Goal: Information Seeking & Learning: Learn about a topic

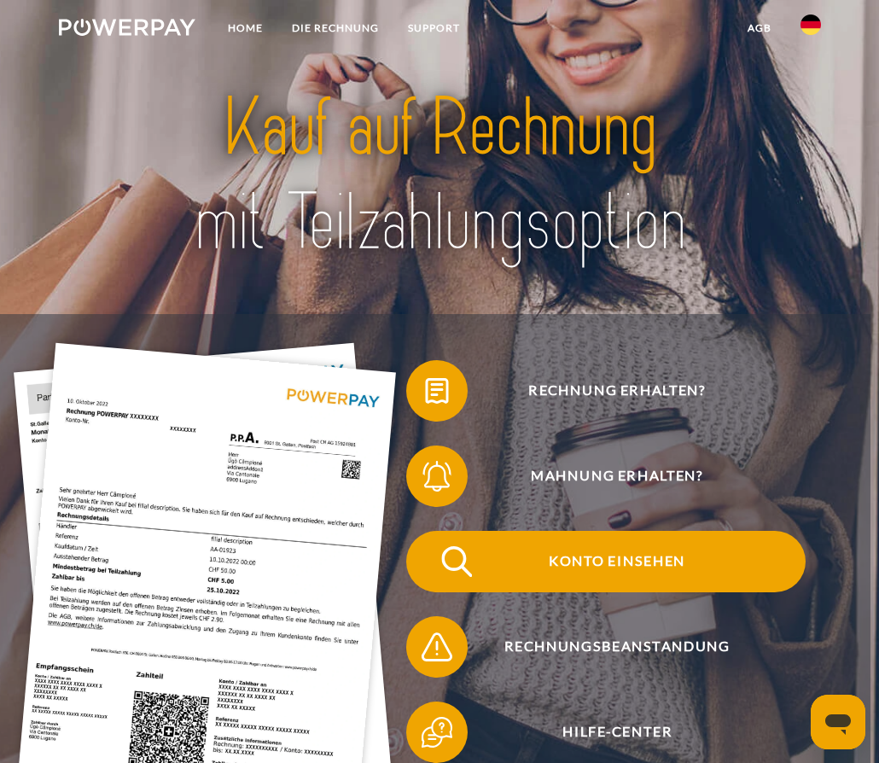
click at [683, 562] on span "Konto einsehen" at bounding box center [617, 561] width 377 height 61
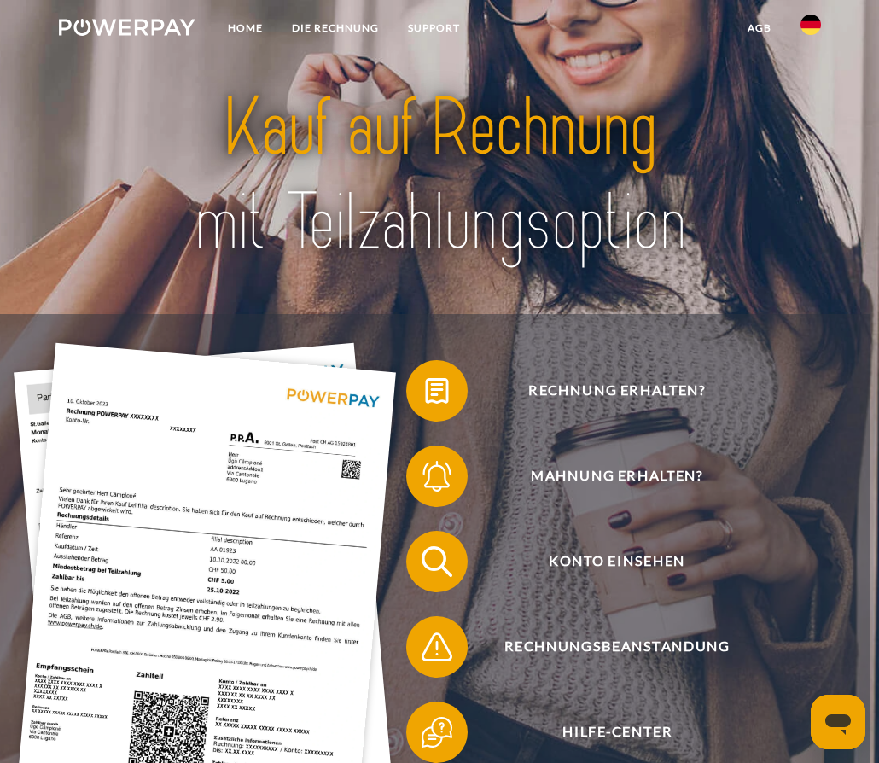
click at [299, 290] on div at bounding box center [440, 176] width 704 height 277
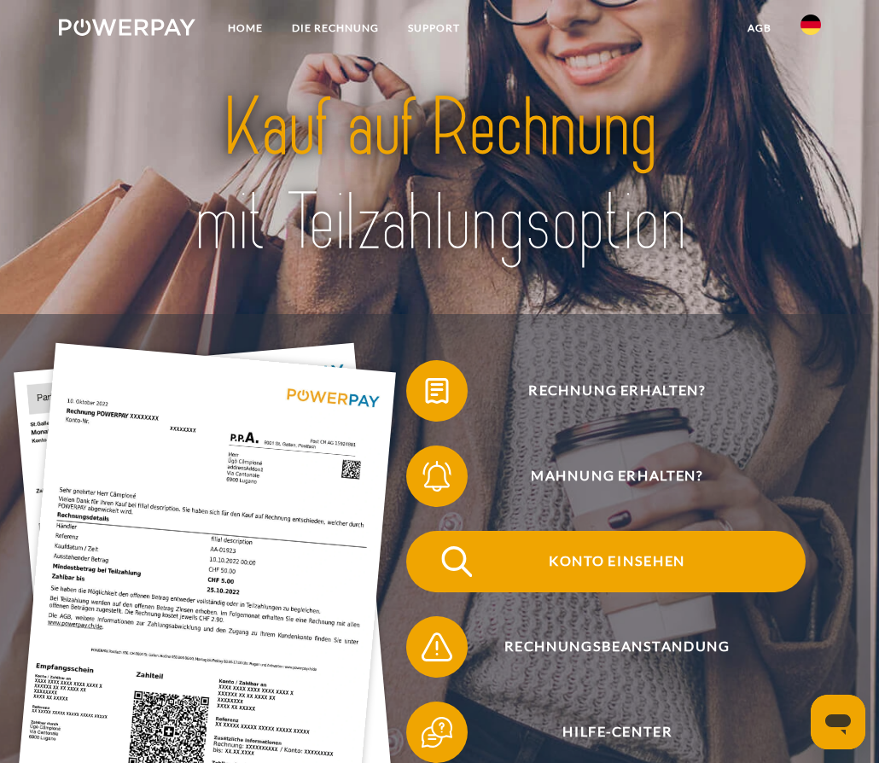
click at [596, 573] on span "Konto einsehen" at bounding box center [617, 561] width 377 height 61
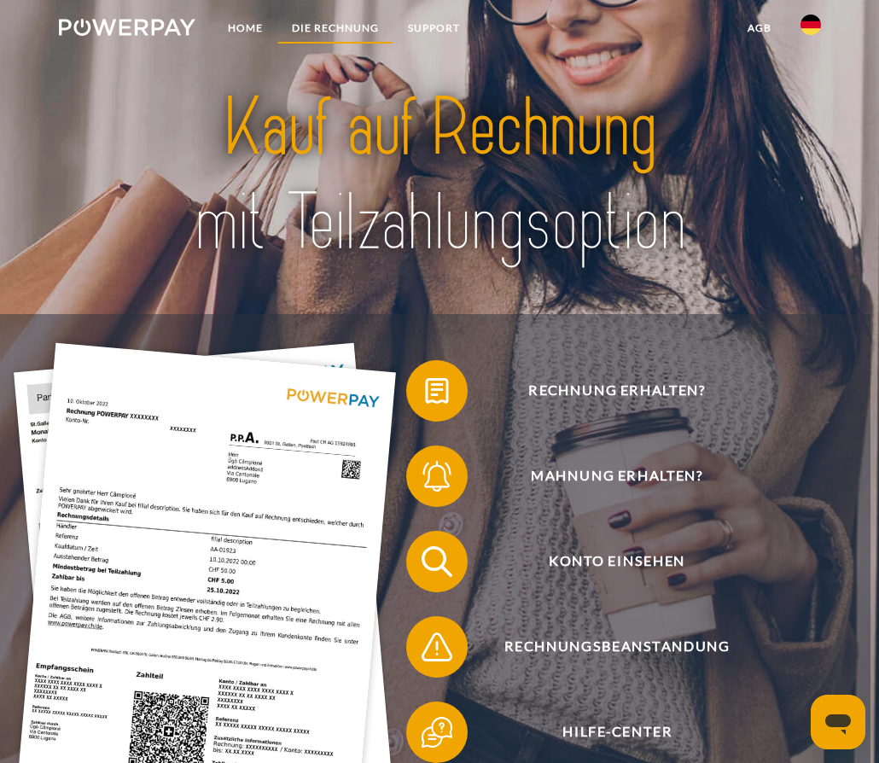
click at [328, 32] on link "DIE RECHNUNG" at bounding box center [335, 28] width 116 height 31
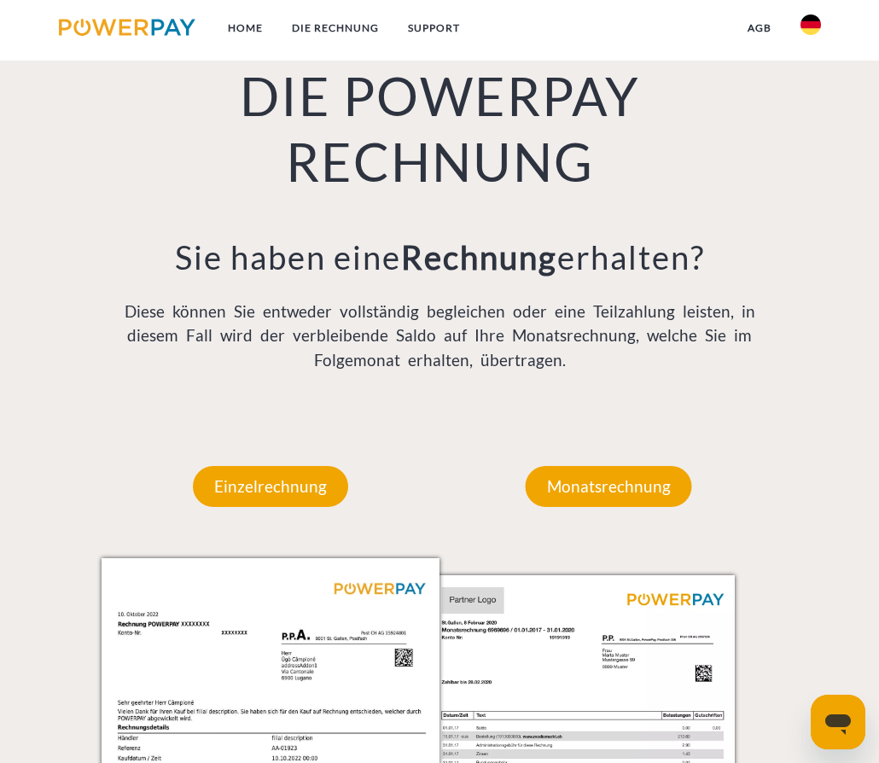
scroll to position [1107, 0]
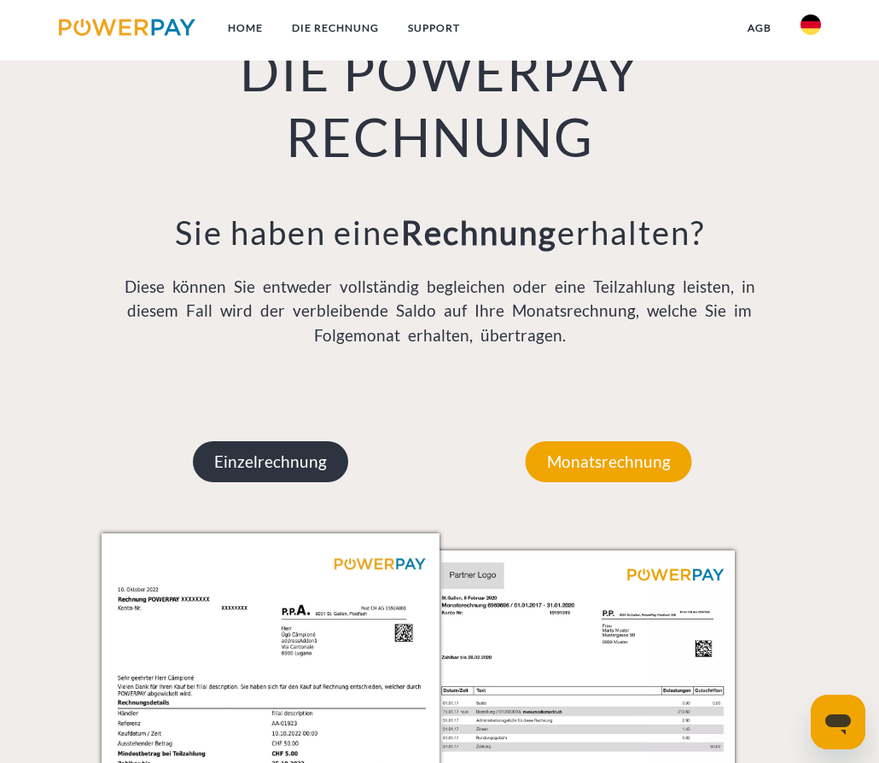
click at [320, 471] on p "Einzelrechnung" at bounding box center [270, 461] width 155 height 41
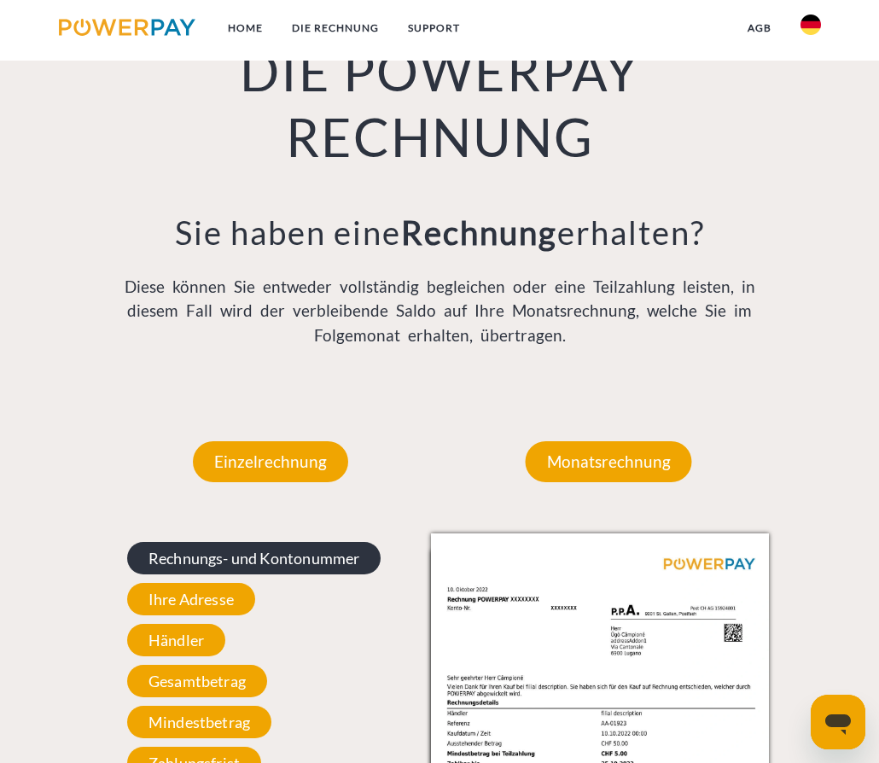
click at [278, 558] on span "Rechnungs- und Kontonummer" at bounding box center [254, 558] width 254 height 32
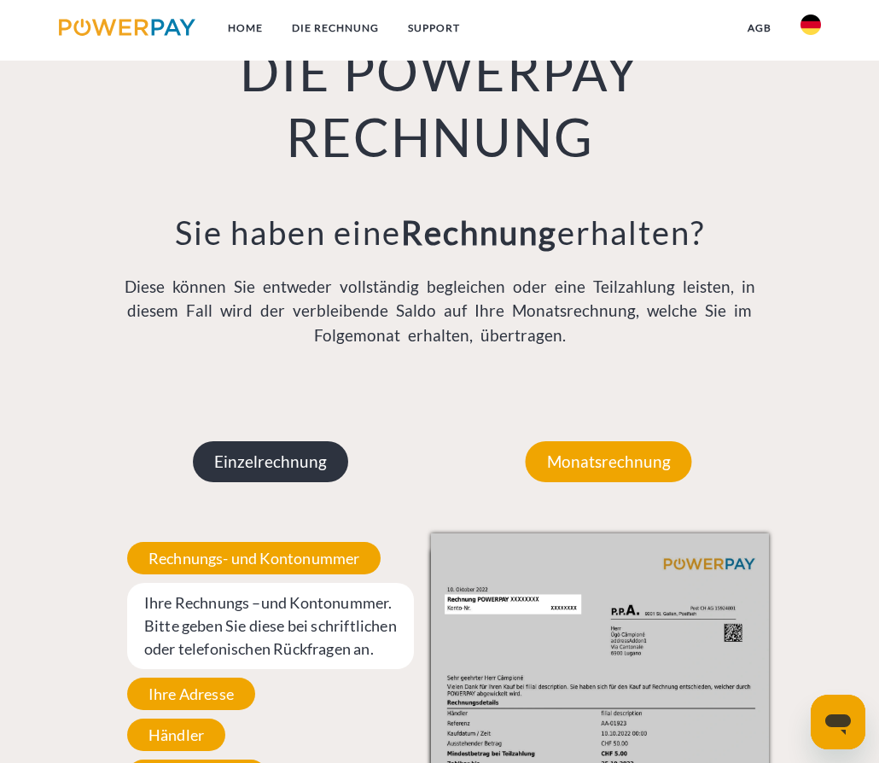
click at [242, 465] on p "Einzelrechnung" at bounding box center [270, 461] width 155 height 41
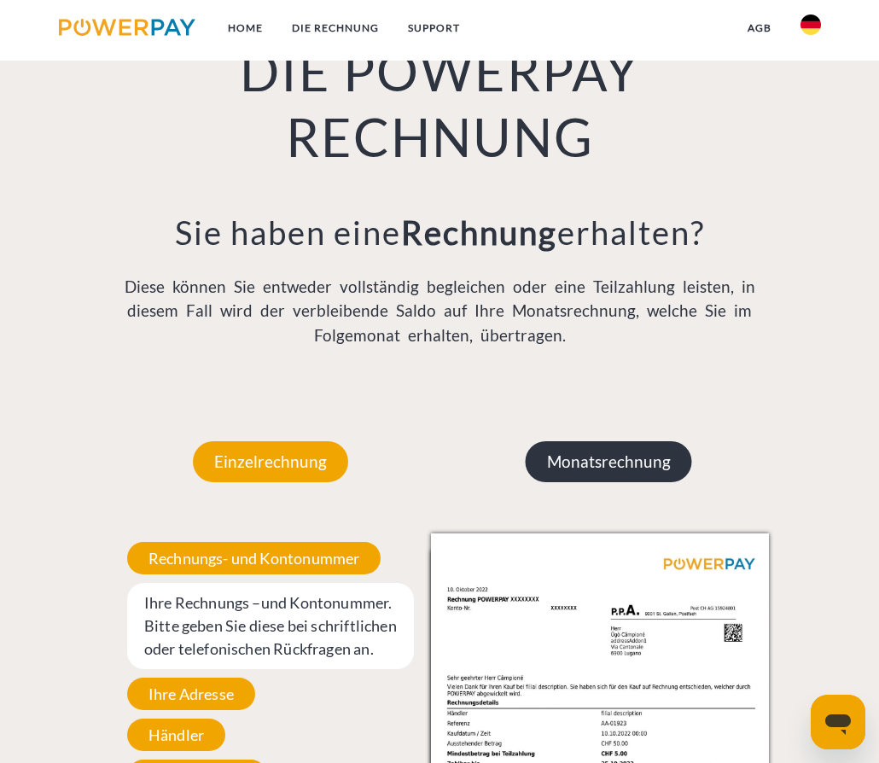
click at [580, 466] on p "Monatsrechnung" at bounding box center [609, 461] width 166 height 41
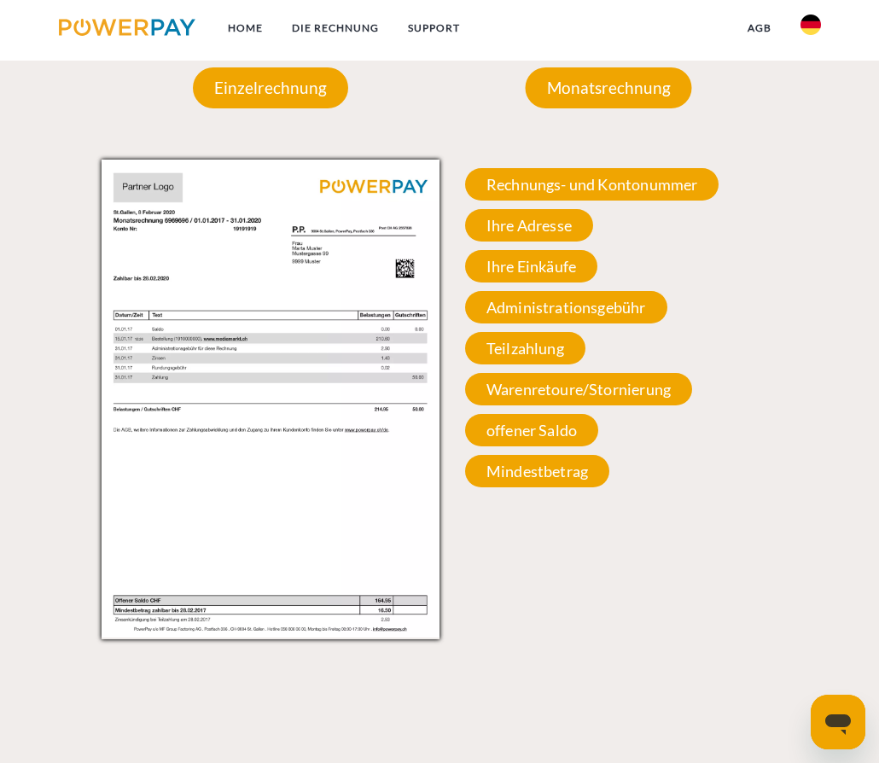
scroll to position [1449, 0]
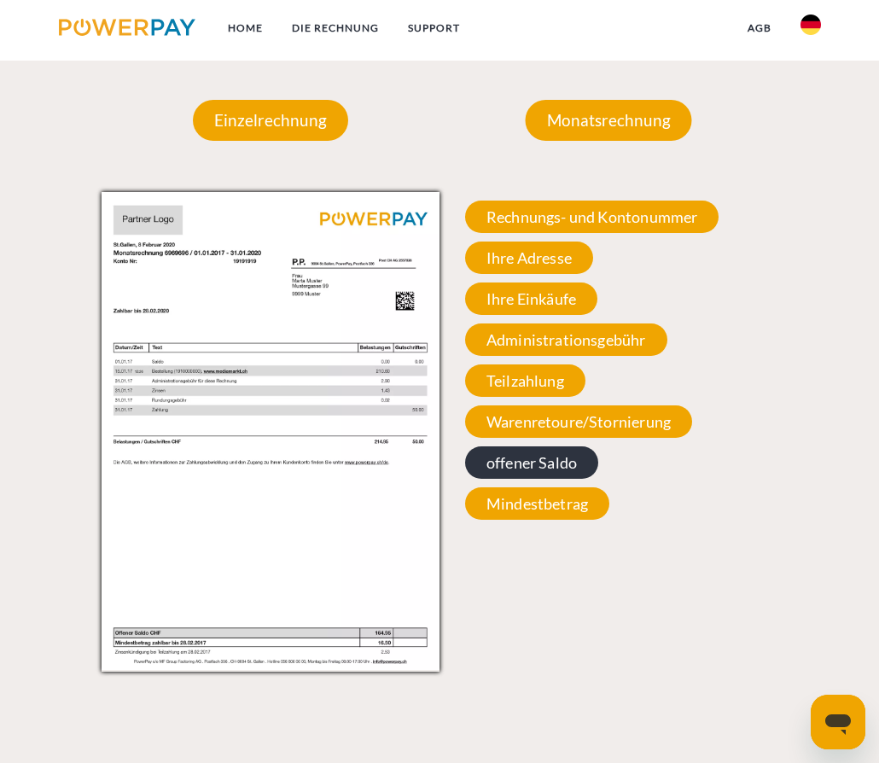
click at [538, 468] on span "offener Saldo" at bounding box center [531, 463] width 133 height 32
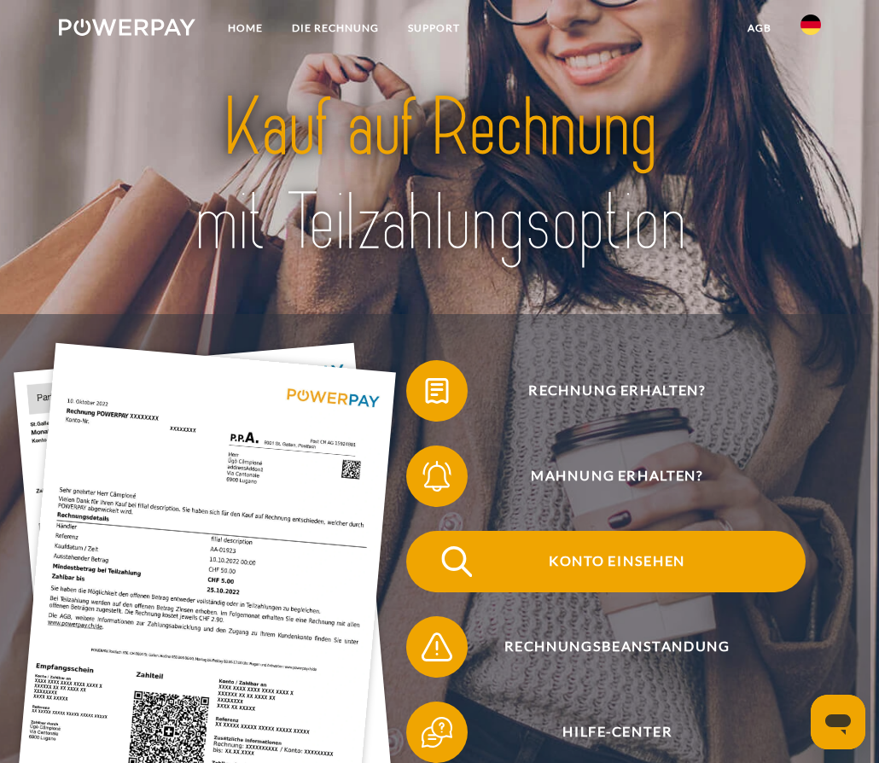
click at [624, 569] on span "Konto einsehen" at bounding box center [617, 561] width 377 height 61
click at [631, 580] on span "Konto einsehen" at bounding box center [617, 561] width 377 height 61
click at [649, 559] on span "Konto einsehen" at bounding box center [617, 561] width 377 height 61
click at [609, 568] on span "Konto einsehen" at bounding box center [617, 561] width 377 height 61
click at [569, 560] on span "Konto einsehen" at bounding box center [617, 561] width 377 height 61
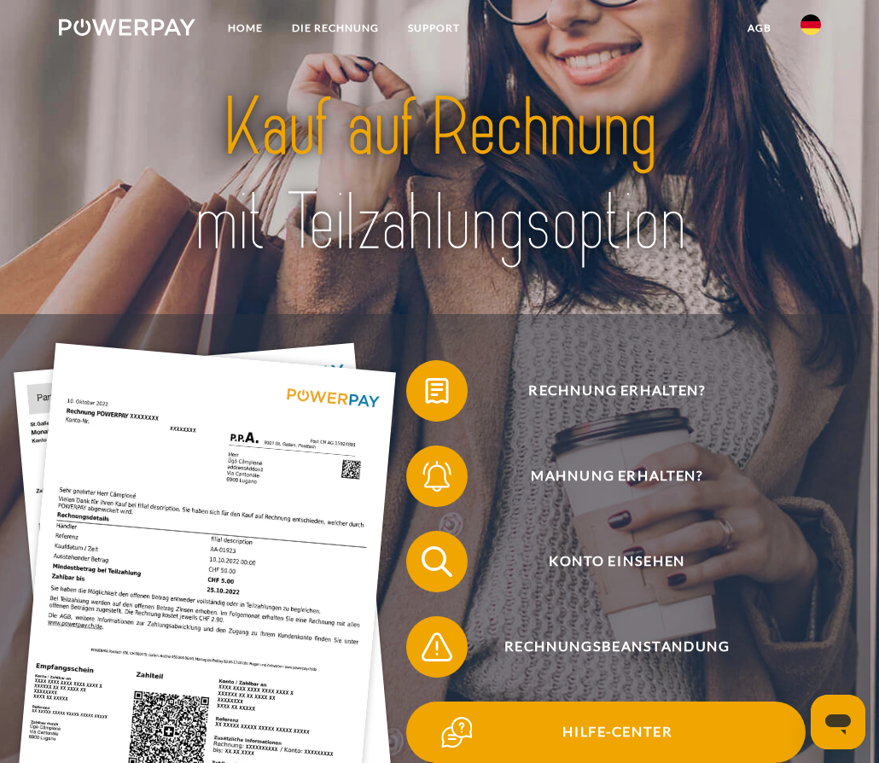
click at [604, 729] on span "Hilfe-Center" at bounding box center [617, 732] width 377 height 61
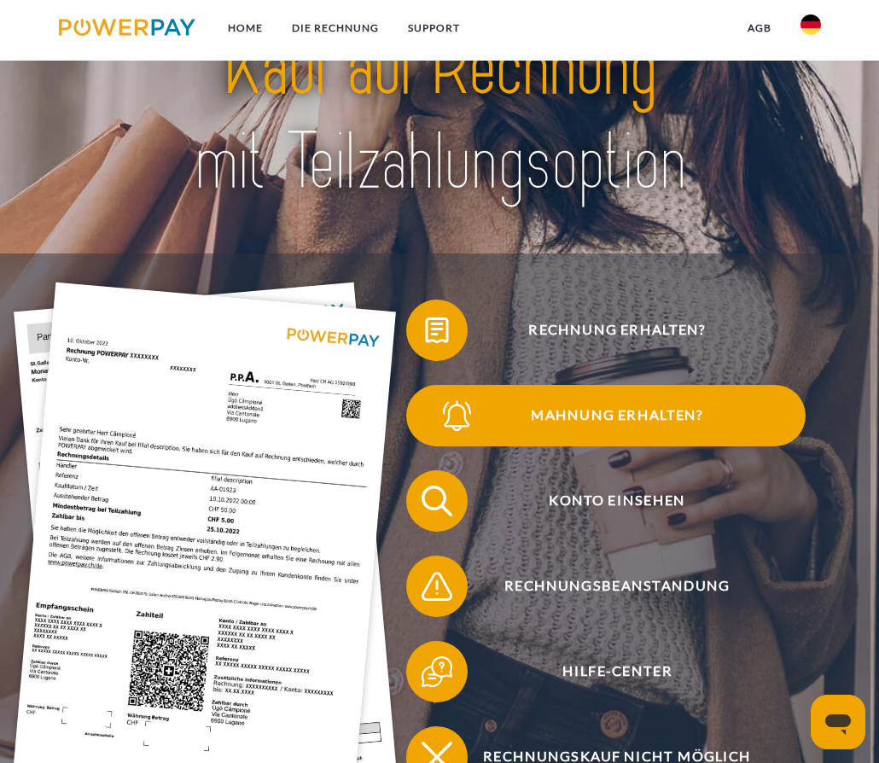
scroll to position [171, 0]
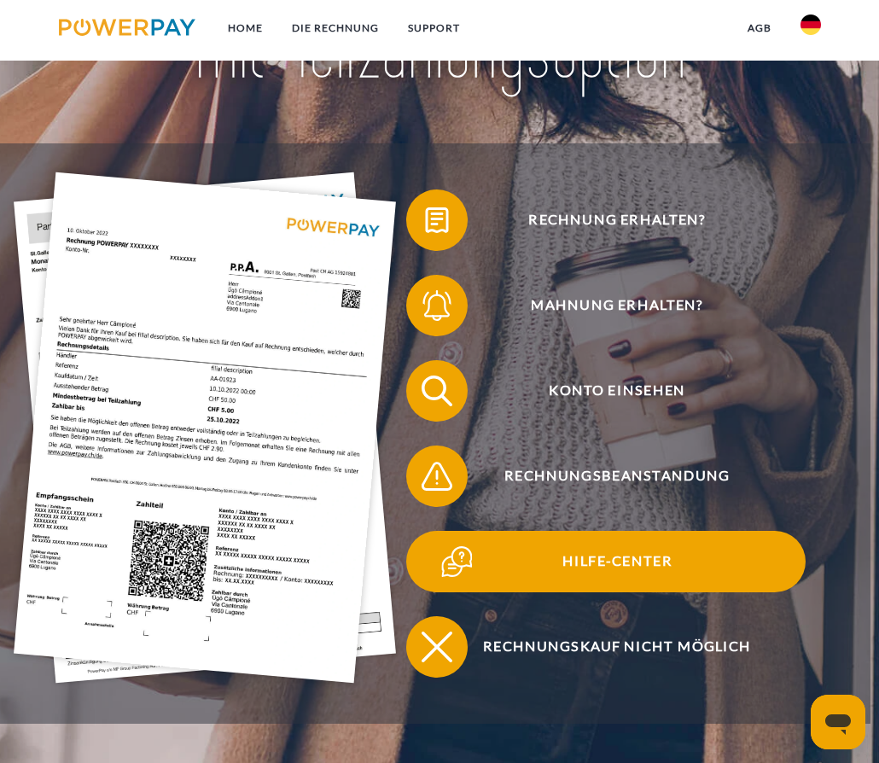
click at [612, 569] on span "Hilfe-Center" at bounding box center [617, 561] width 377 height 61
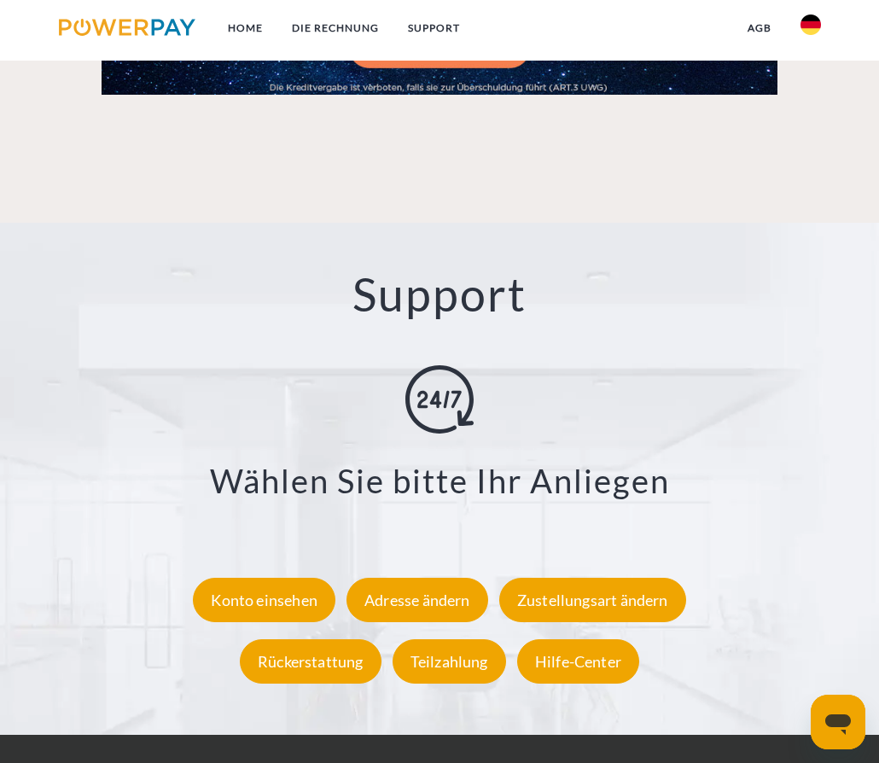
scroll to position [2391, 0]
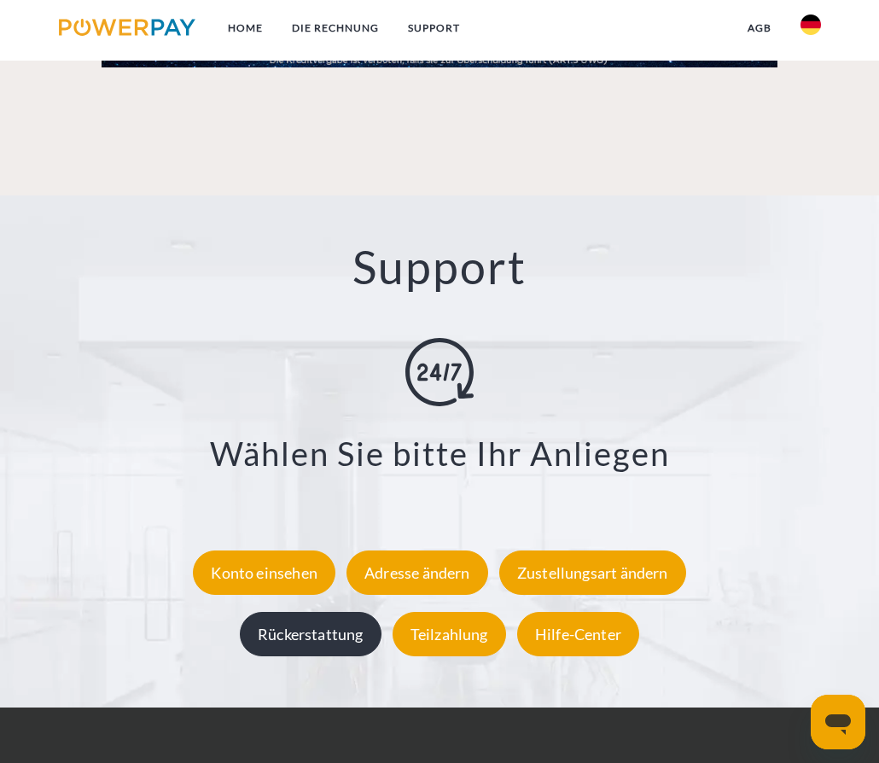
click at [344, 644] on div "Rückerstattung" at bounding box center [311, 634] width 142 height 44
